Goal: Find specific page/section: Find specific page/section

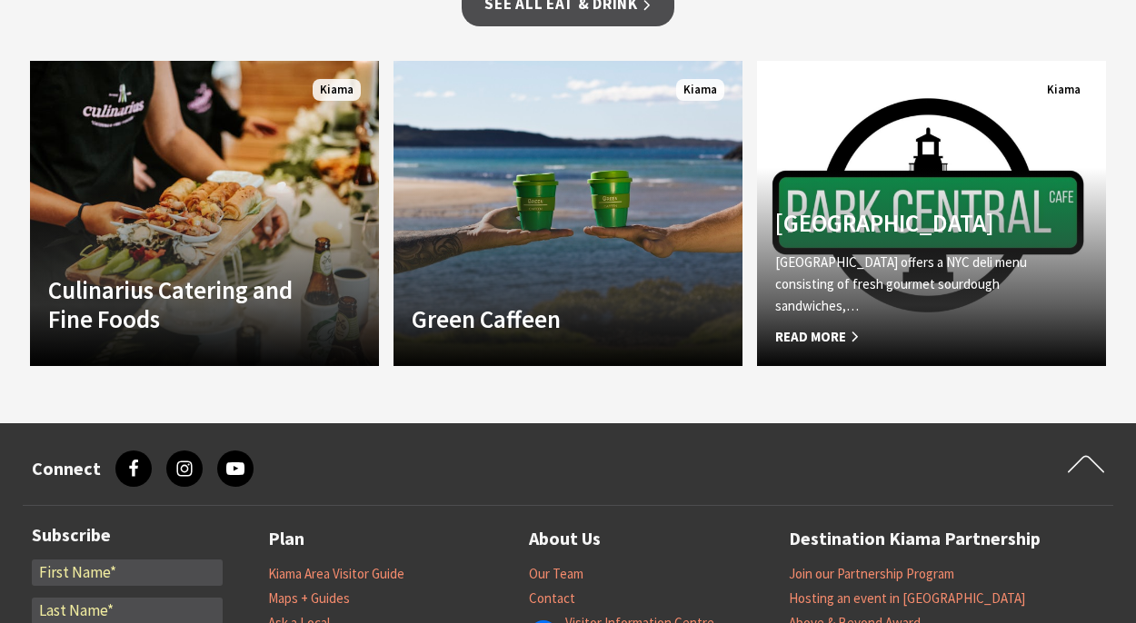
scroll to position [1426, 0]
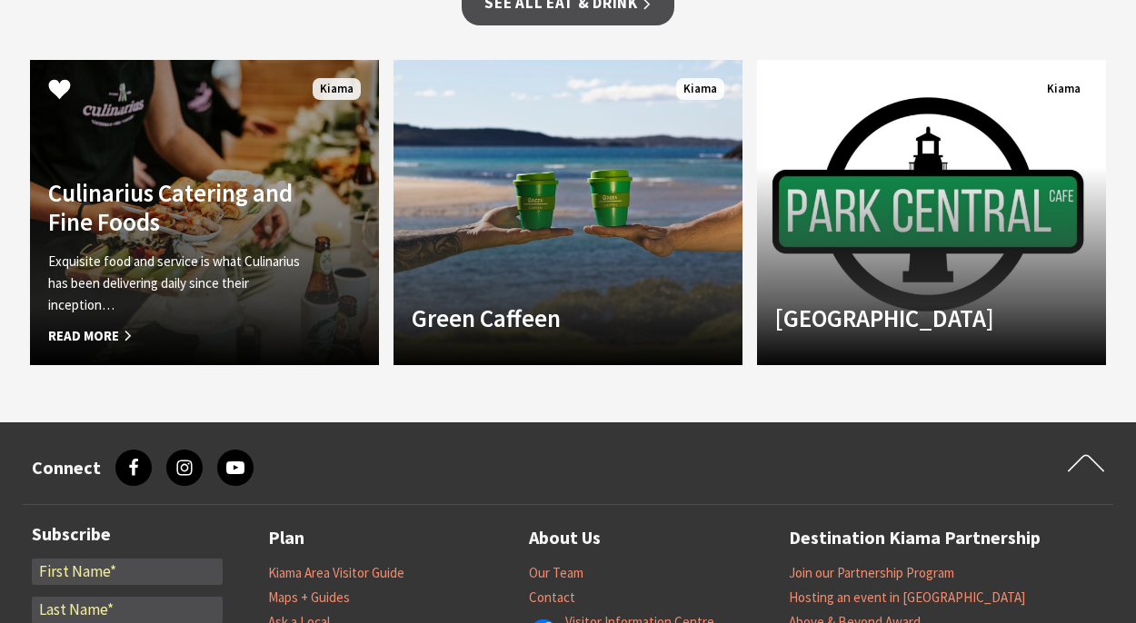
click at [157, 282] on p "Exquisite food and service is what Culinarius has been delivering daily since t…" at bounding box center [178, 283] width 260 height 65
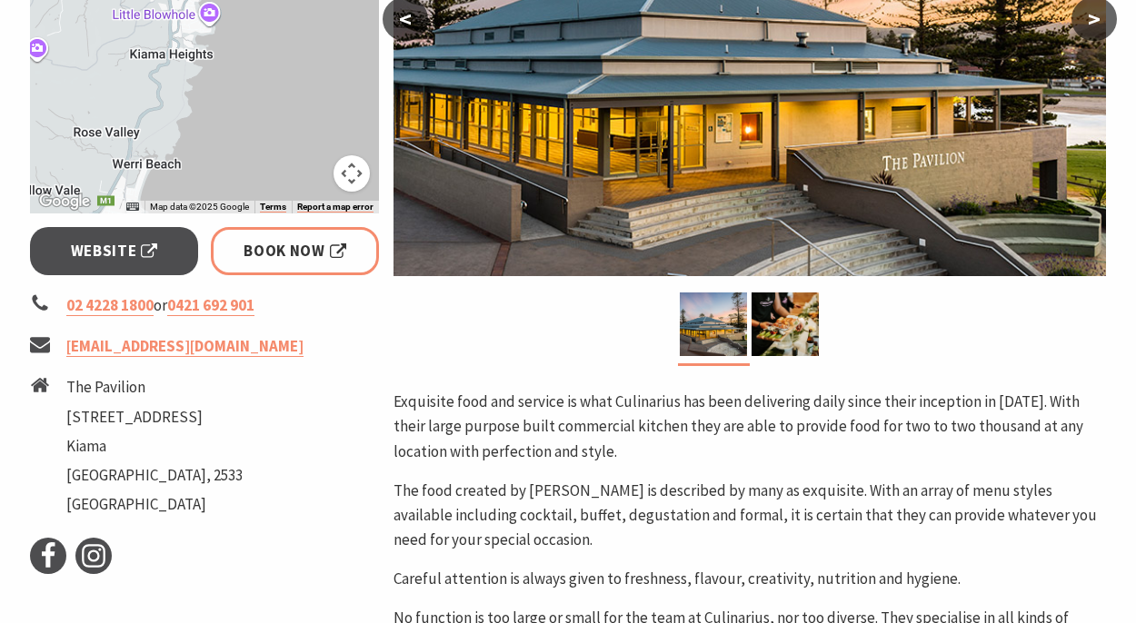
scroll to position [531, 0]
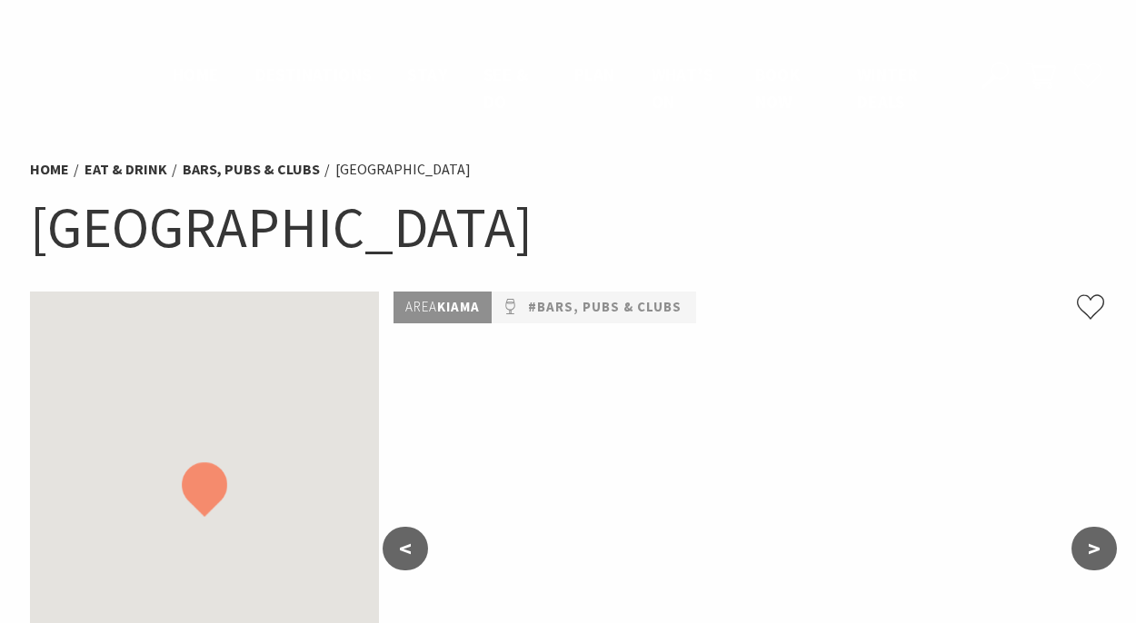
scroll to position [1426, 0]
